Goal: Information Seeking & Learning: Learn about a topic

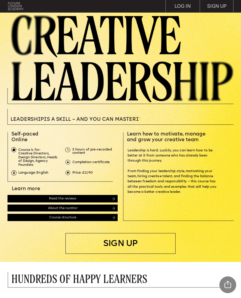
click at [15, 6] on img at bounding box center [16, 6] width 16 height 8
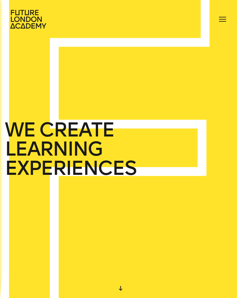
click at [223, 20] on div at bounding box center [222, 19] width 10 height 10
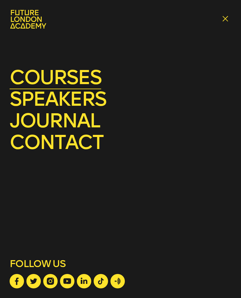
click at [85, 78] on link "courses" at bounding box center [56, 77] width 92 height 24
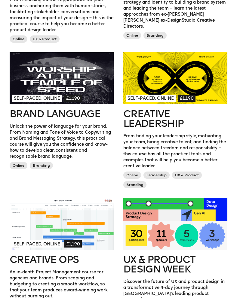
scroll to position [382, 0]
